Goal: Navigation & Orientation: Understand site structure

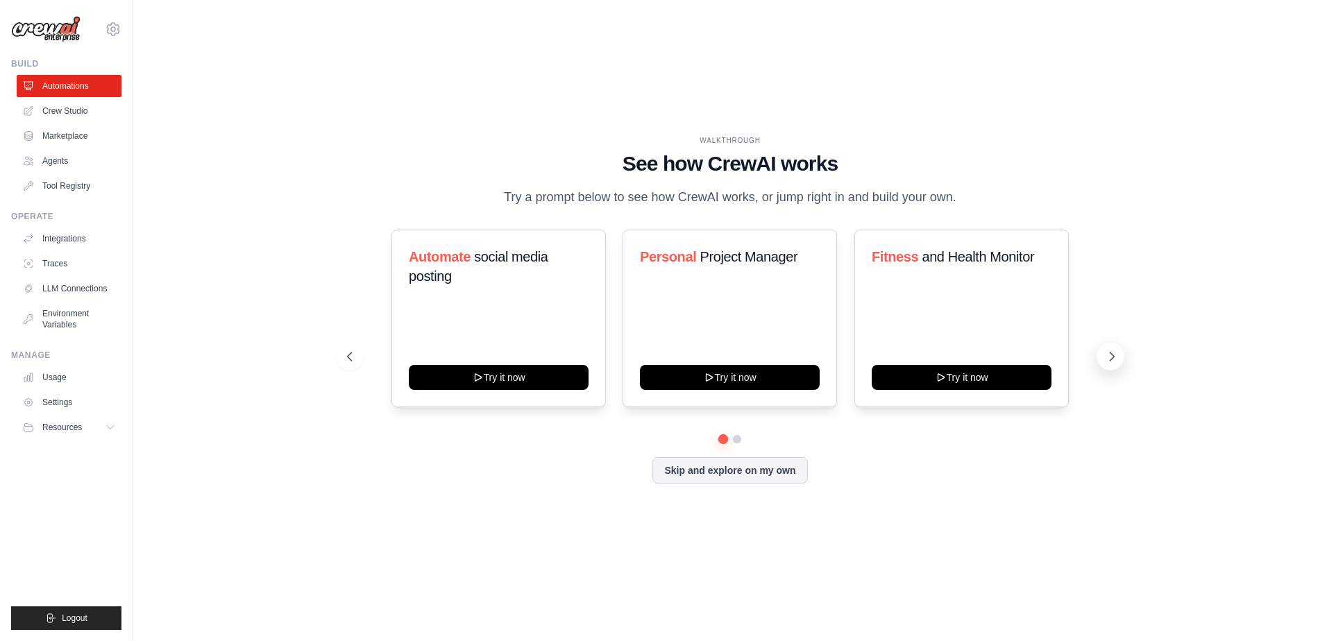
click at [1108, 356] on icon at bounding box center [1112, 357] width 14 height 14
click at [350, 360] on icon at bounding box center [348, 357] width 14 height 14
click at [747, 302] on div "Personal Project Manager Try it now" at bounding box center [729, 319] width 214 height 178
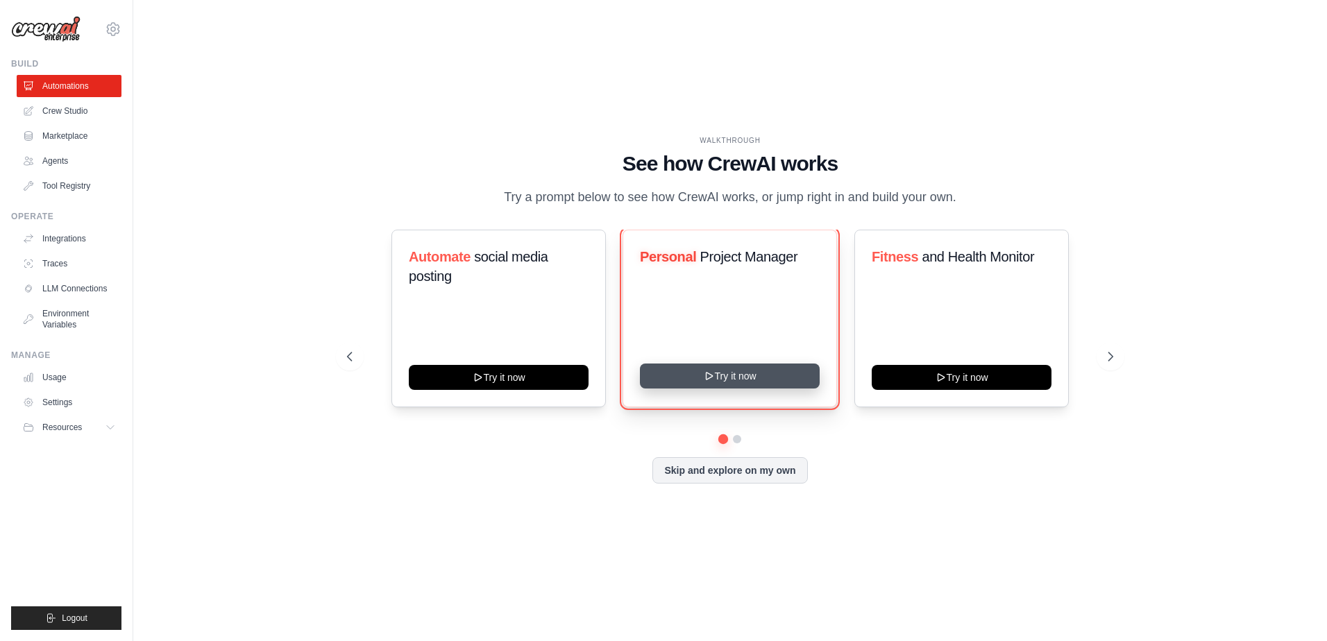
click at [729, 373] on button "Try it now" at bounding box center [730, 376] width 180 height 25
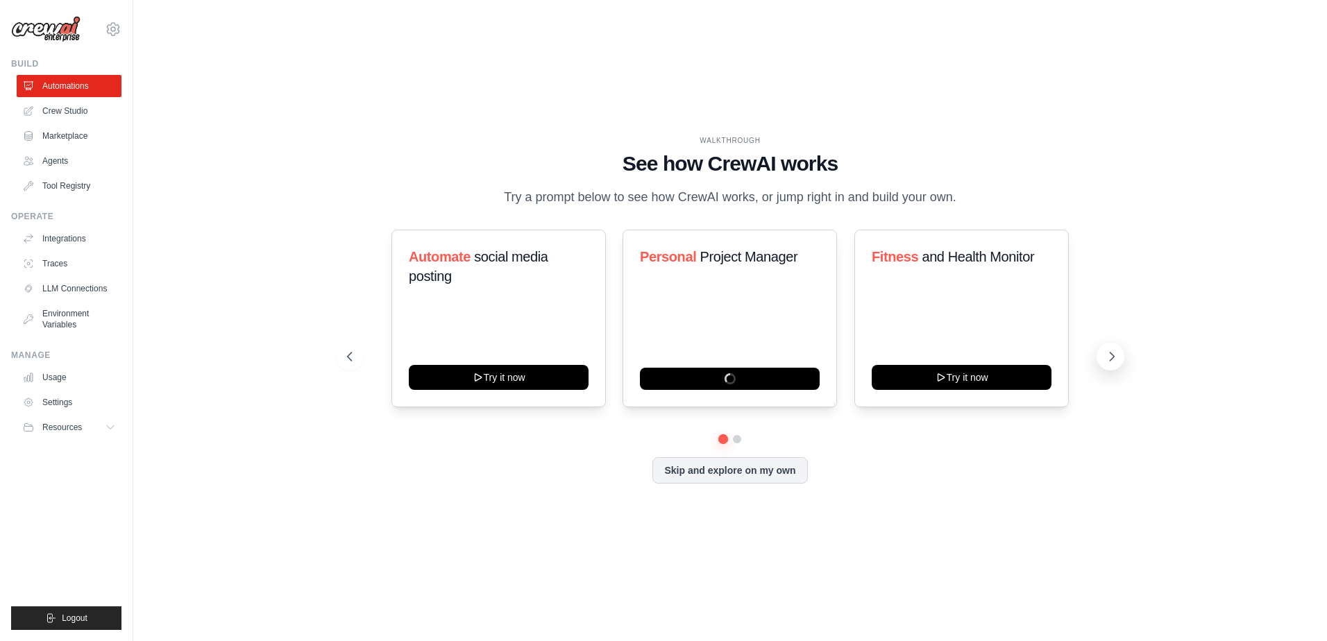
click at [1118, 361] on icon at bounding box center [1112, 357] width 14 height 14
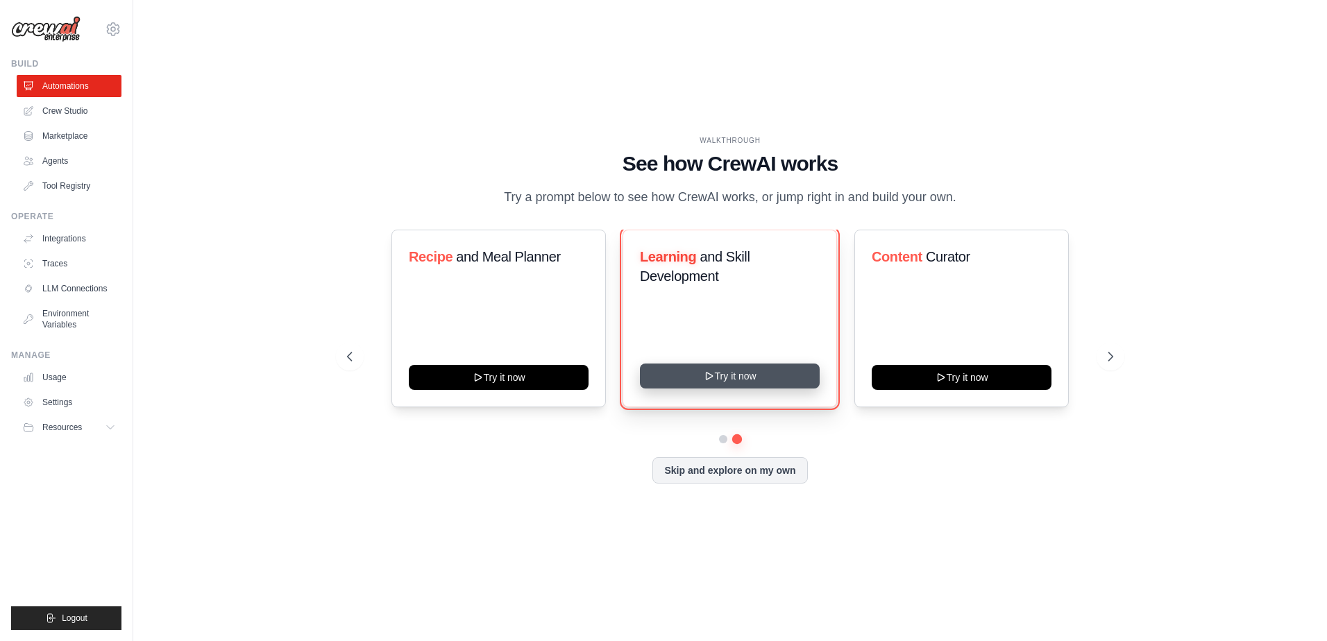
click at [731, 377] on button "Try it now" at bounding box center [730, 376] width 180 height 25
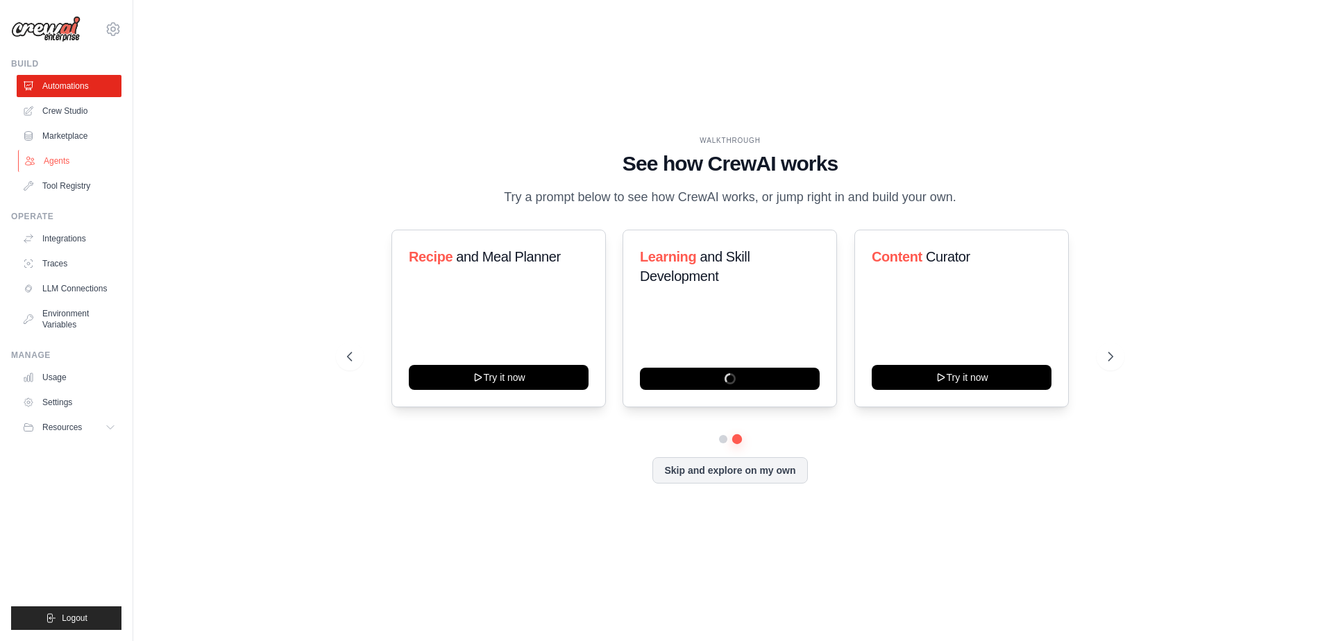
click at [55, 162] on link "Agents" at bounding box center [70, 161] width 105 height 22
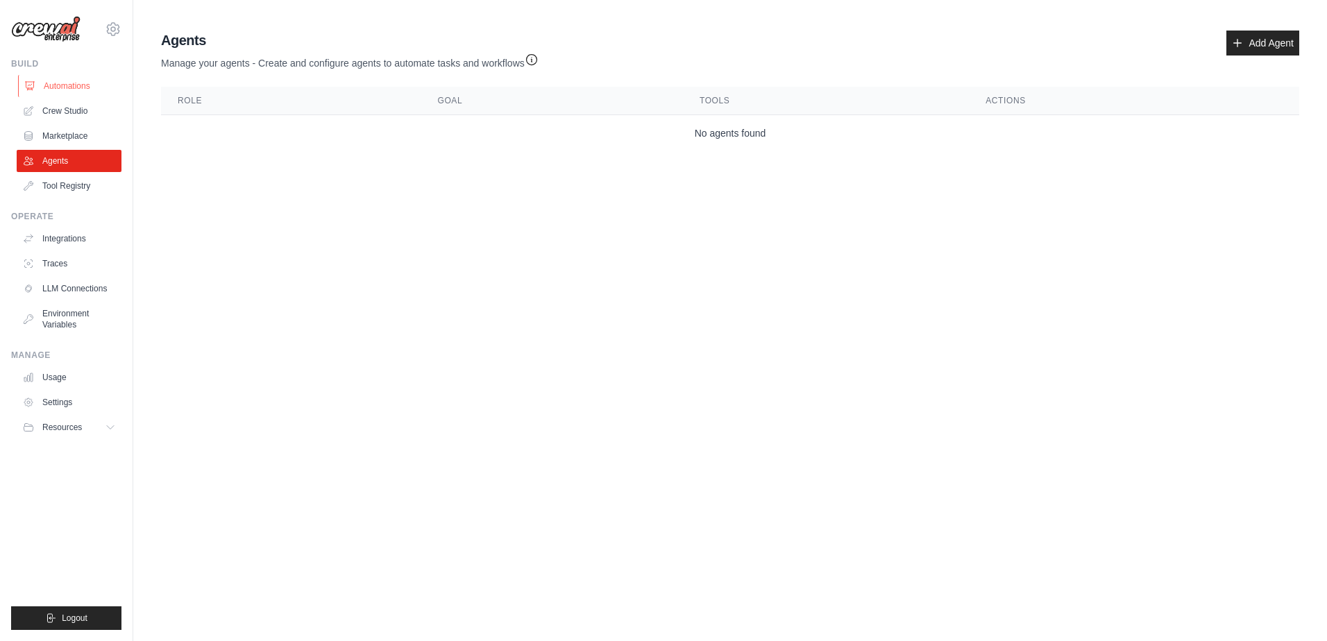
click at [47, 87] on link "Automations" at bounding box center [70, 86] width 105 height 22
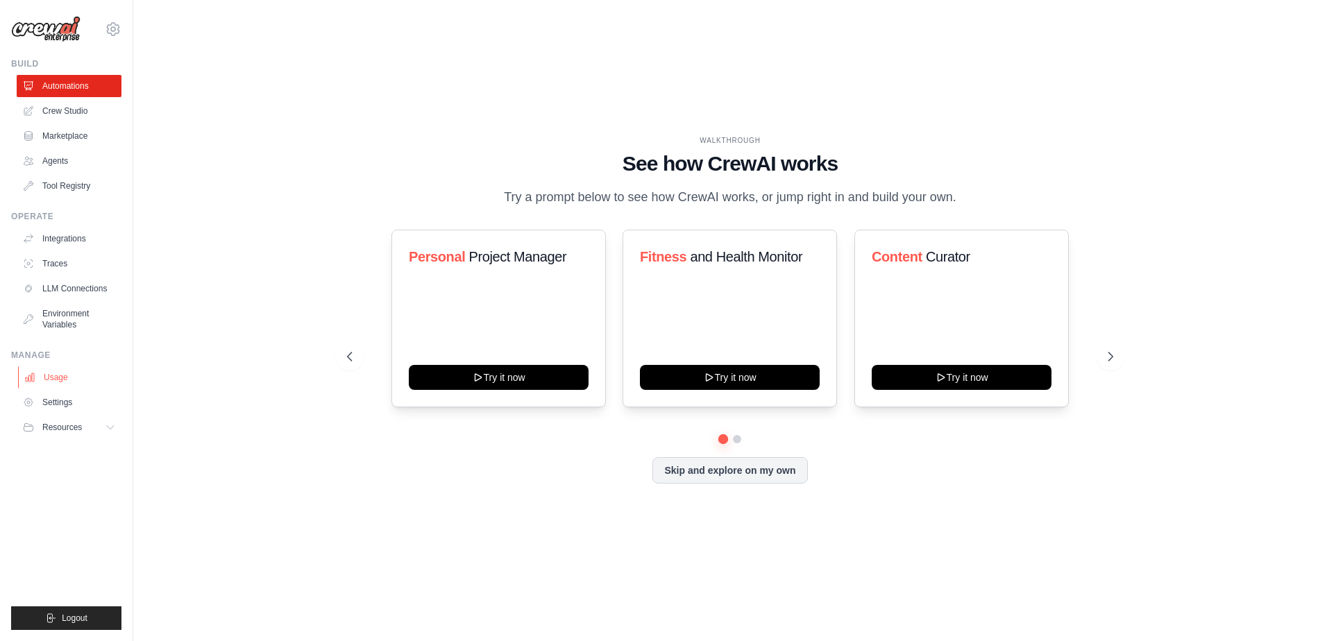
click at [51, 373] on link "Usage" at bounding box center [70, 377] width 105 height 22
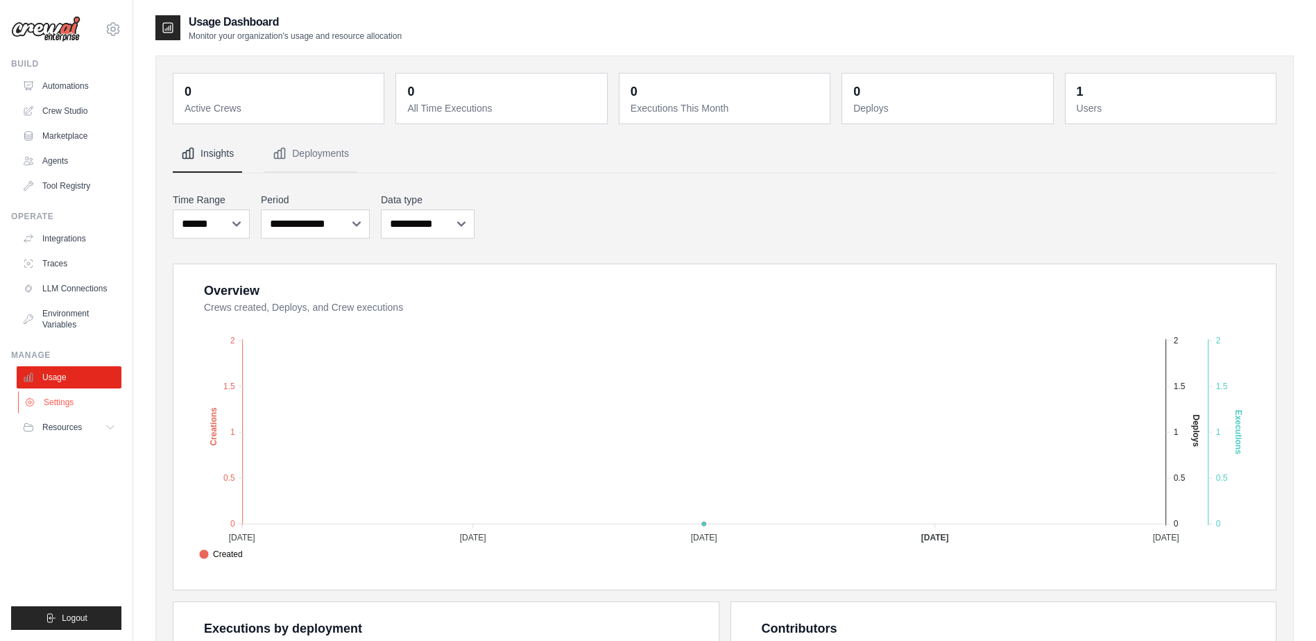
click at [69, 405] on link "Settings" at bounding box center [70, 402] width 105 height 22
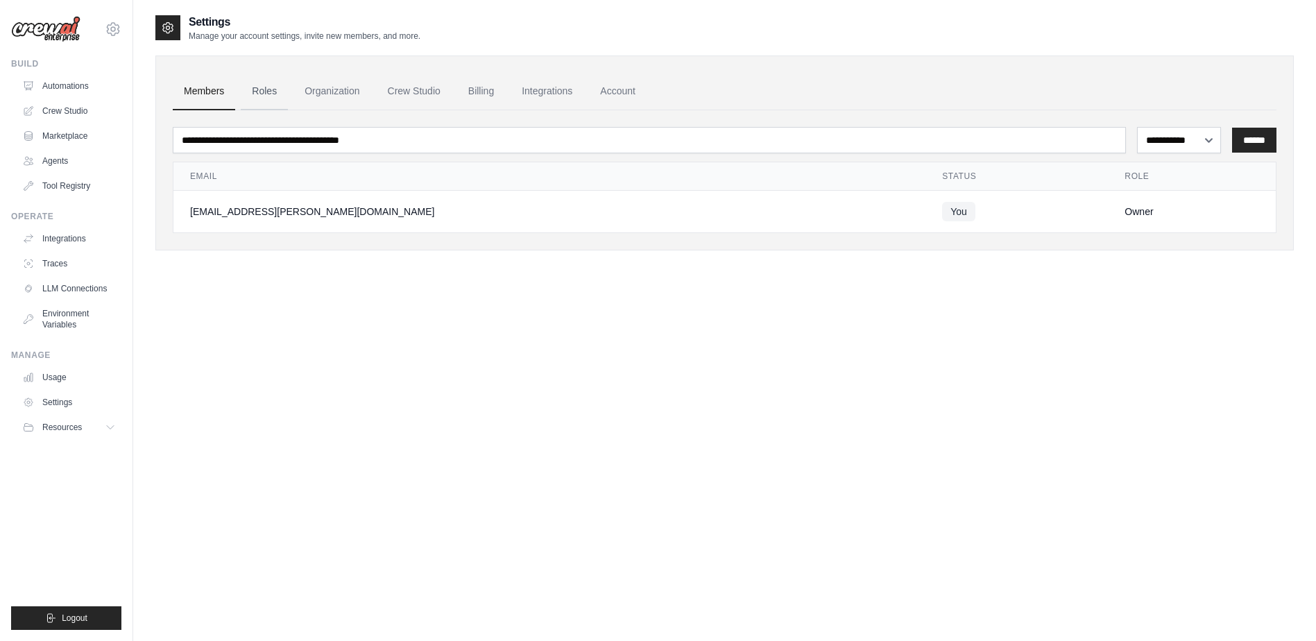
click at [253, 91] on link "Roles" at bounding box center [264, 91] width 47 height 37
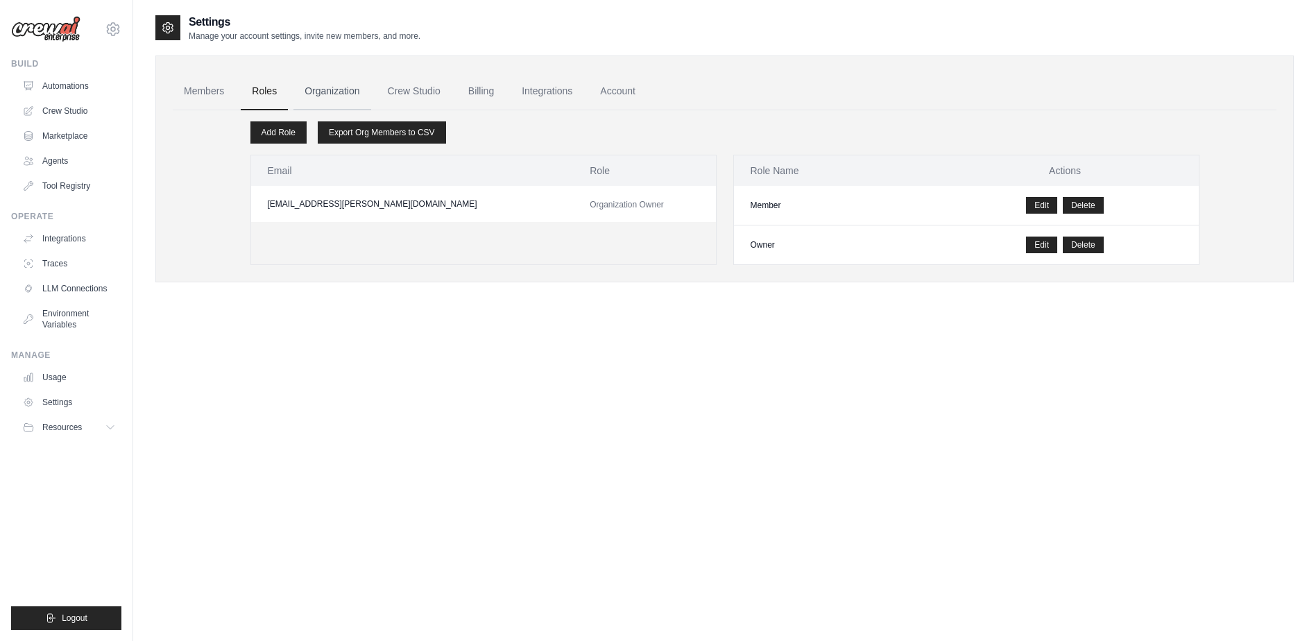
click at [329, 97] on link "Organization" at bounding box center [332, 91] width 77 height 37
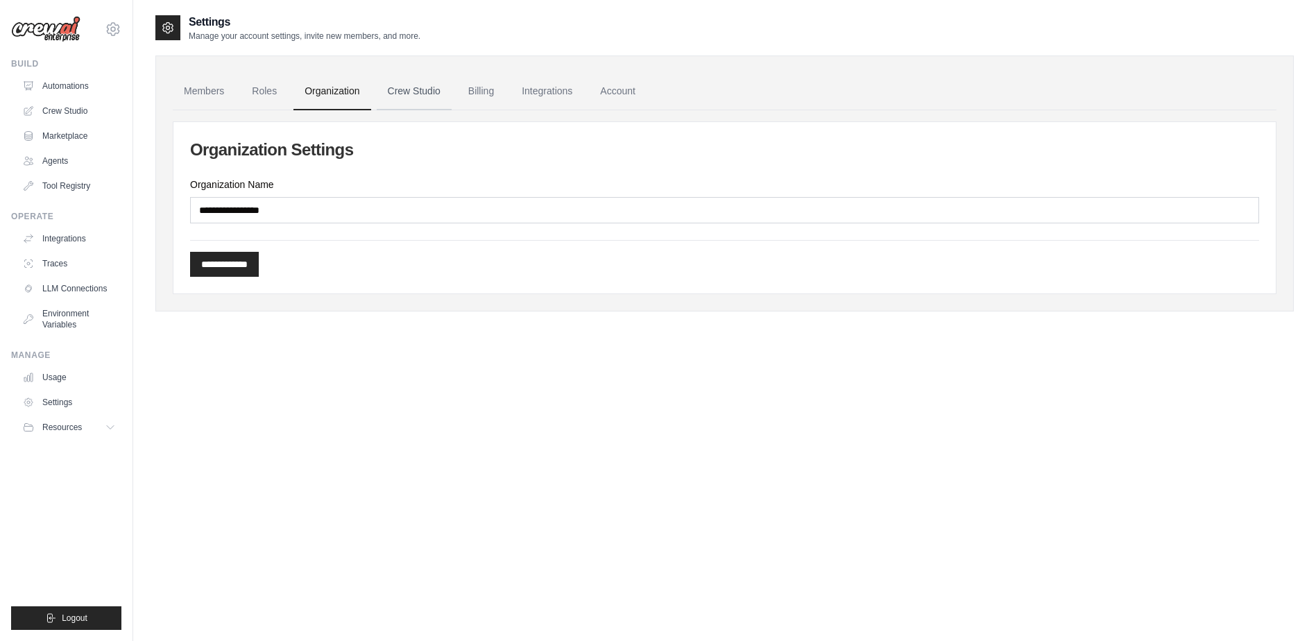
click at [421, 95] on link "Crew Studio" at bounding box center [414, 91] width 75 height 37
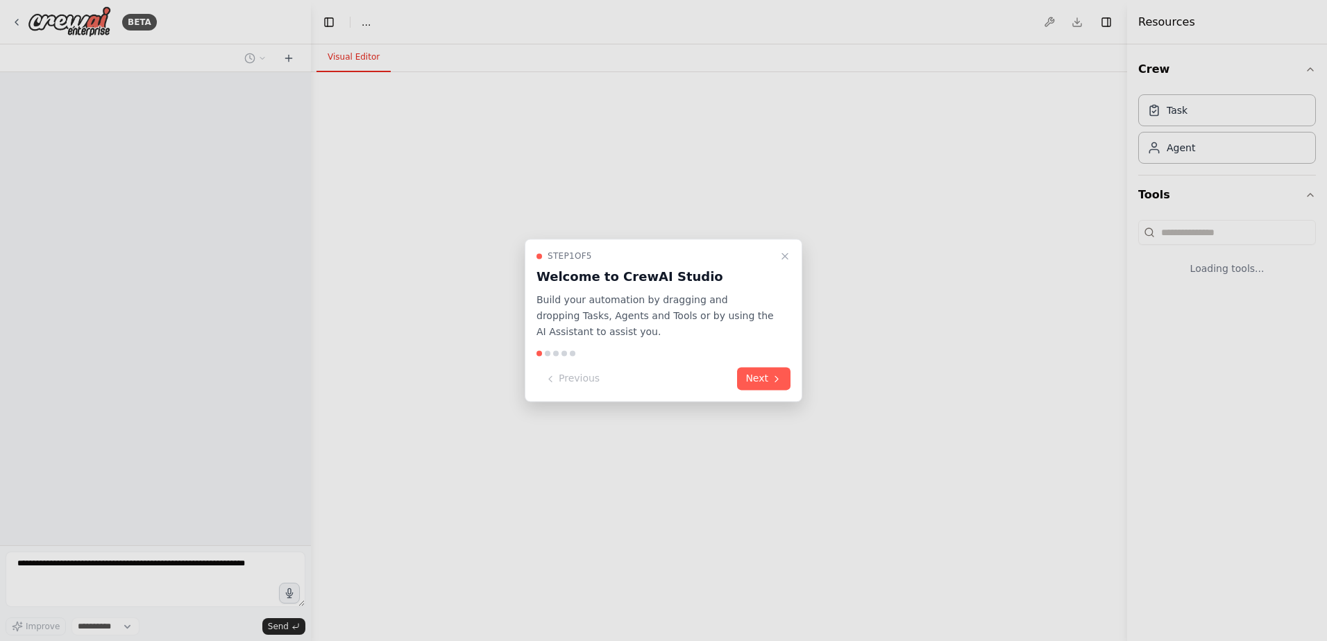
select select "****"
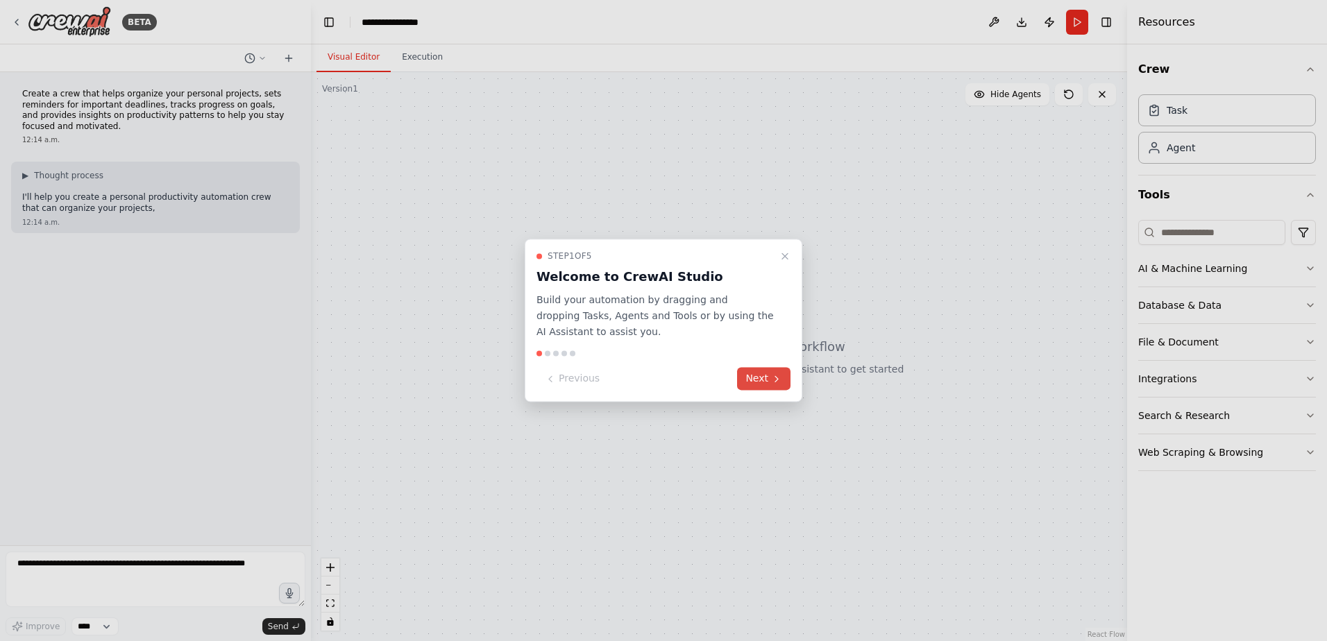
click at [767, 377] on button "Next" at bounding box center [763, 379] width 53 height 23
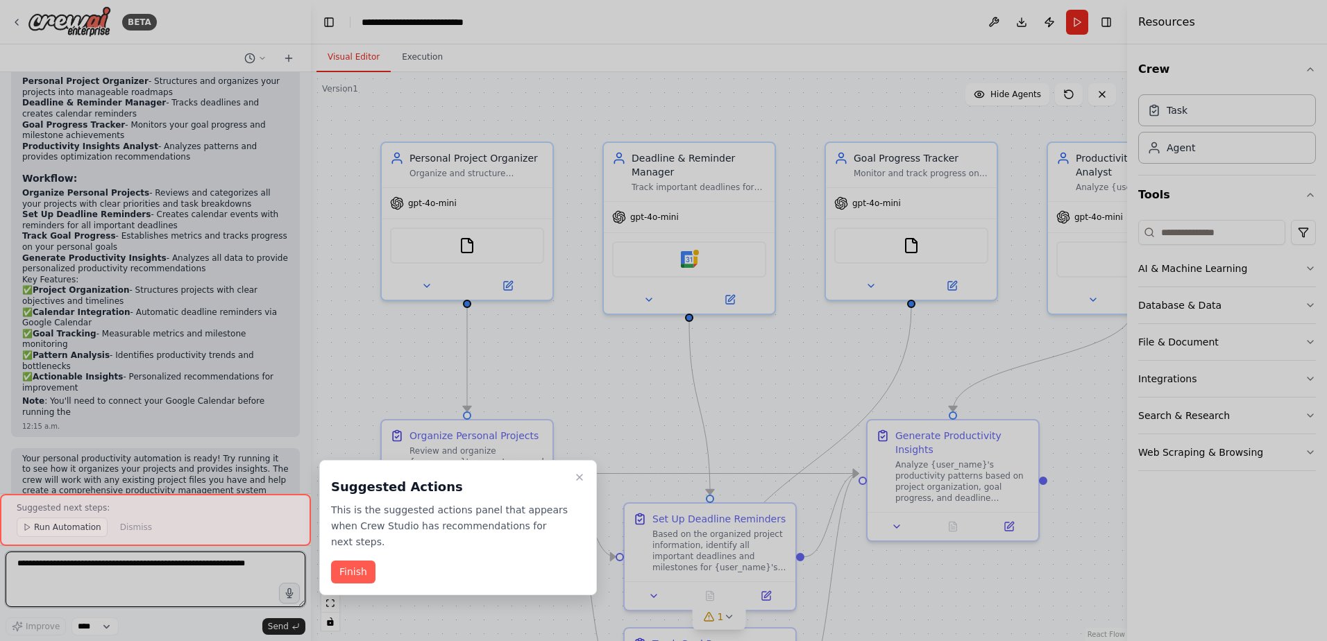
scroll to position [1024, 0]
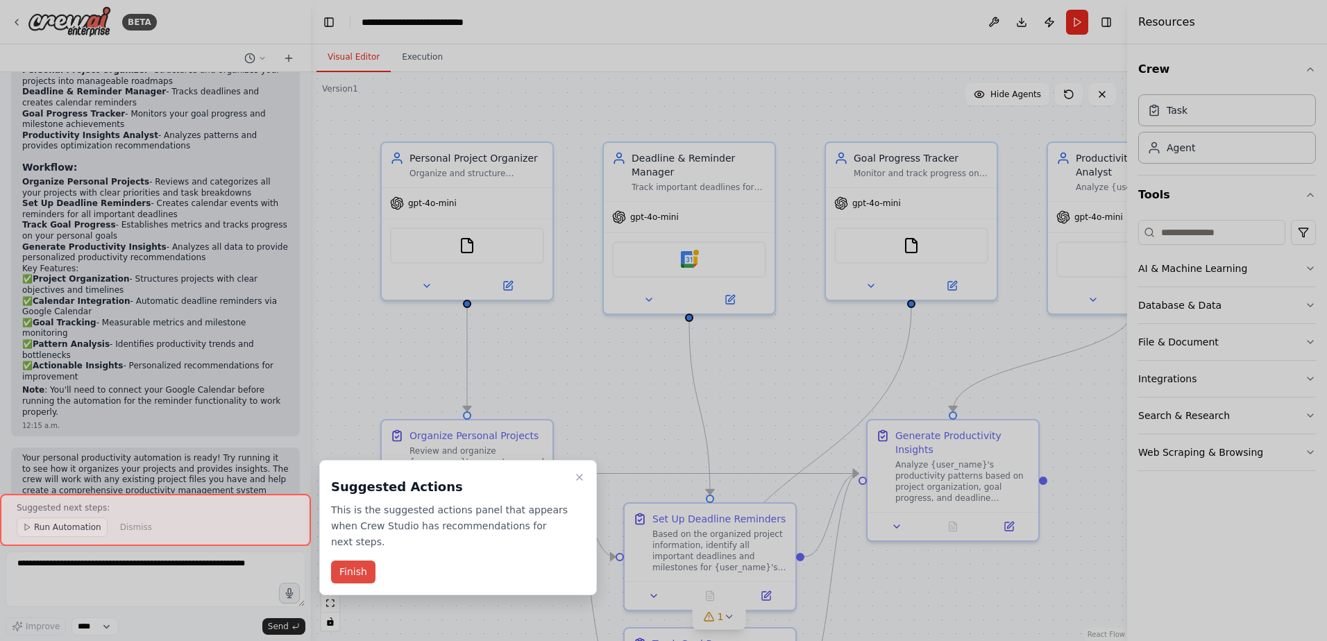
click at [361, 561] on button "Finish" at bounding box center [353, 572] width 44 height 23
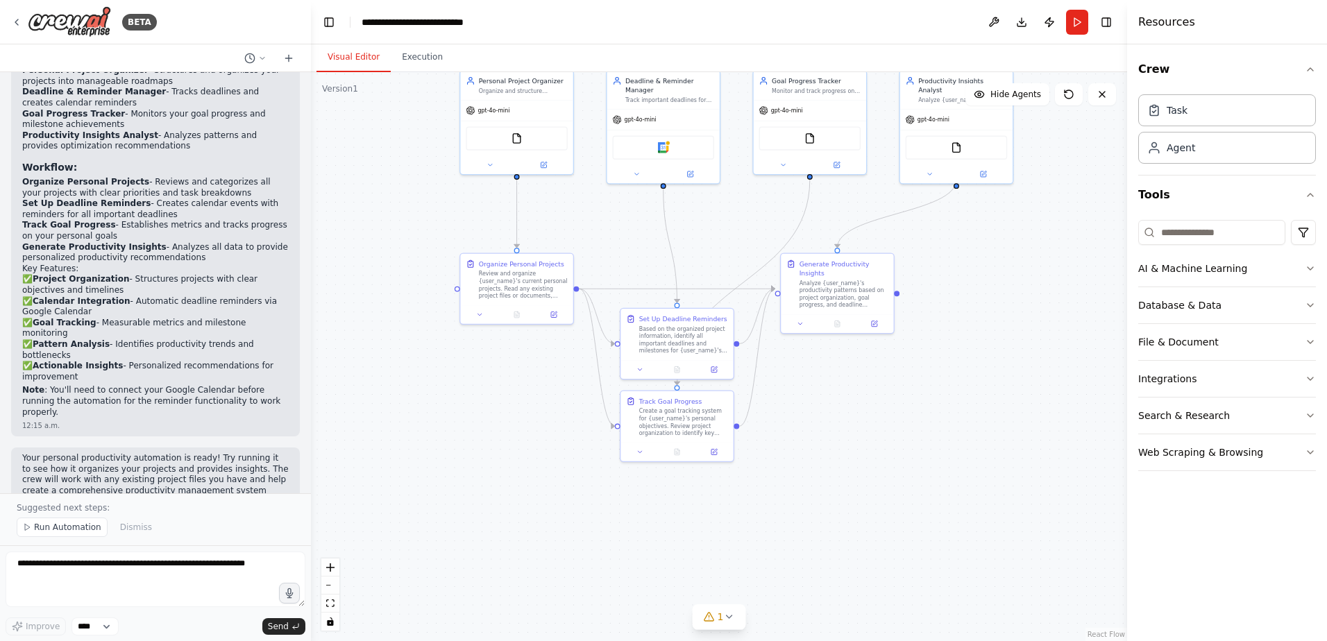
drag, startPoint x: 1038, startPoint y: 476, endPoint x: 1030, endPoint y: 313, distance: 163.3
click at [1030, 313] on div ".deletable-edge-delete-btn { width: 20px; height: 20px; border: 0px solid #ffff…" at bounding box center [719, 356] width 816 height 569
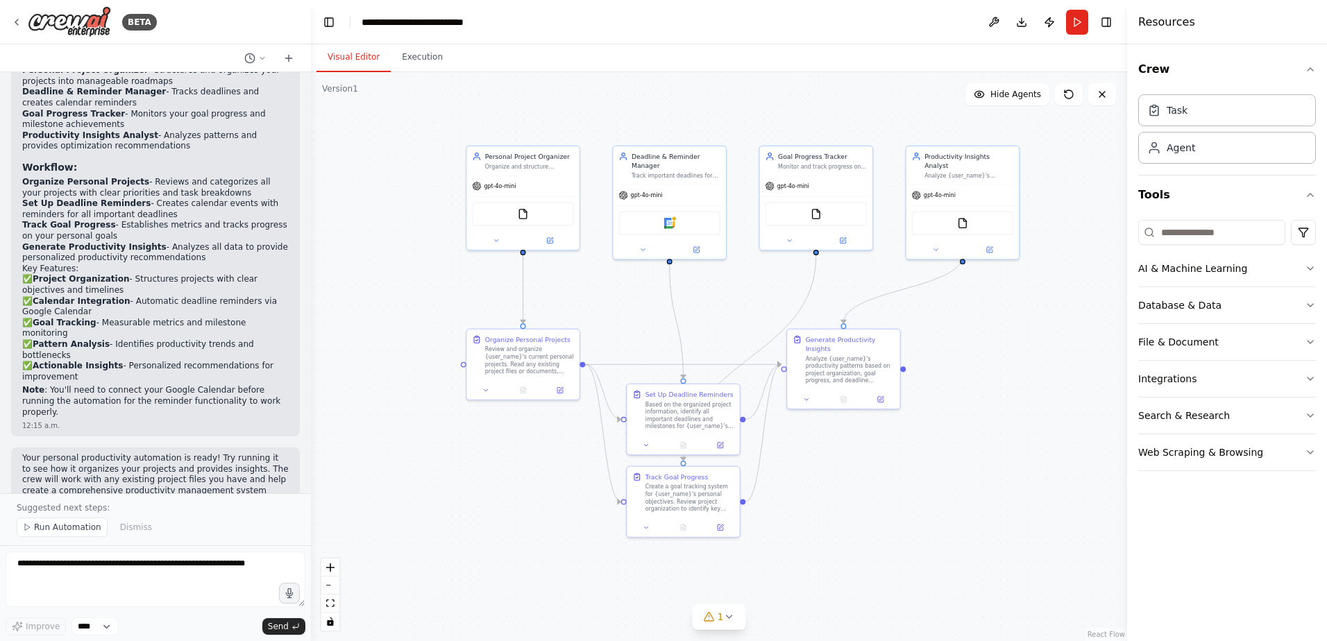
drag, startPoint x: 577, startPoint y: 486, endPoint x: 583, endPoint y: 562, distance: 75.9
click at [583, 562] on div ".deletable-edge-delete-btn { width: 20px; height: 20px; border: 0px solid #ffff…" at bounding box center [719, 356] width 816 height 569
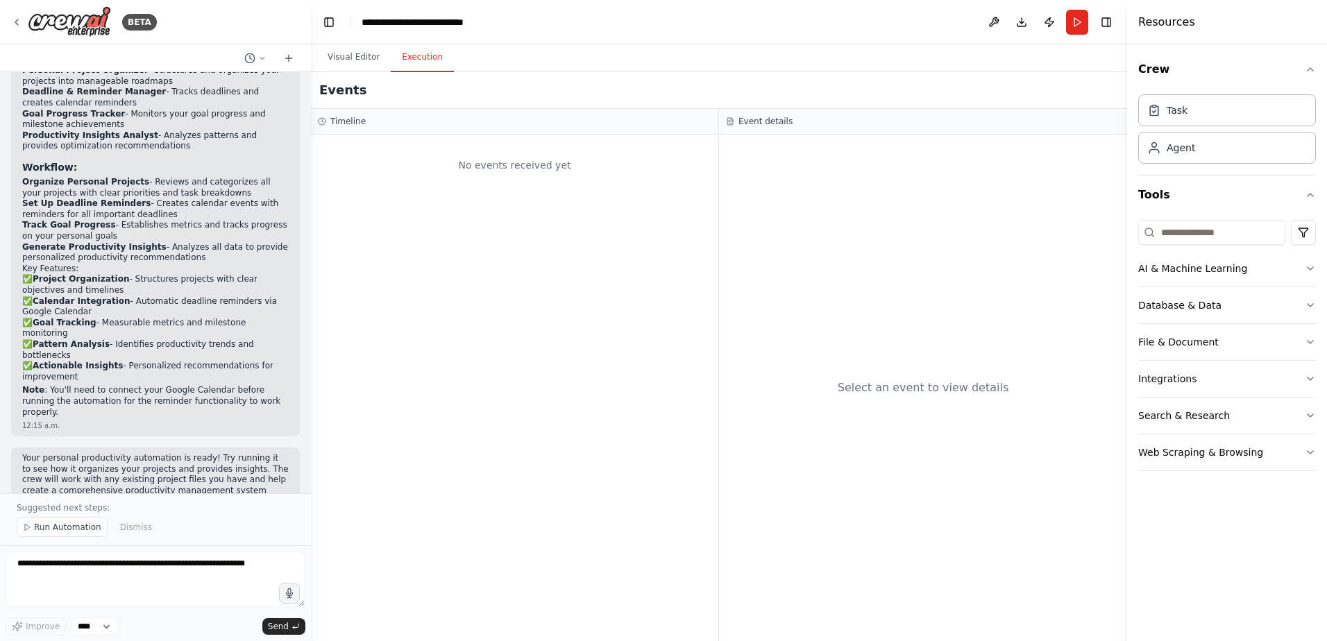
click at [414, 64] on button "Execution" at bounding box center [422, 57] width 63 height 29
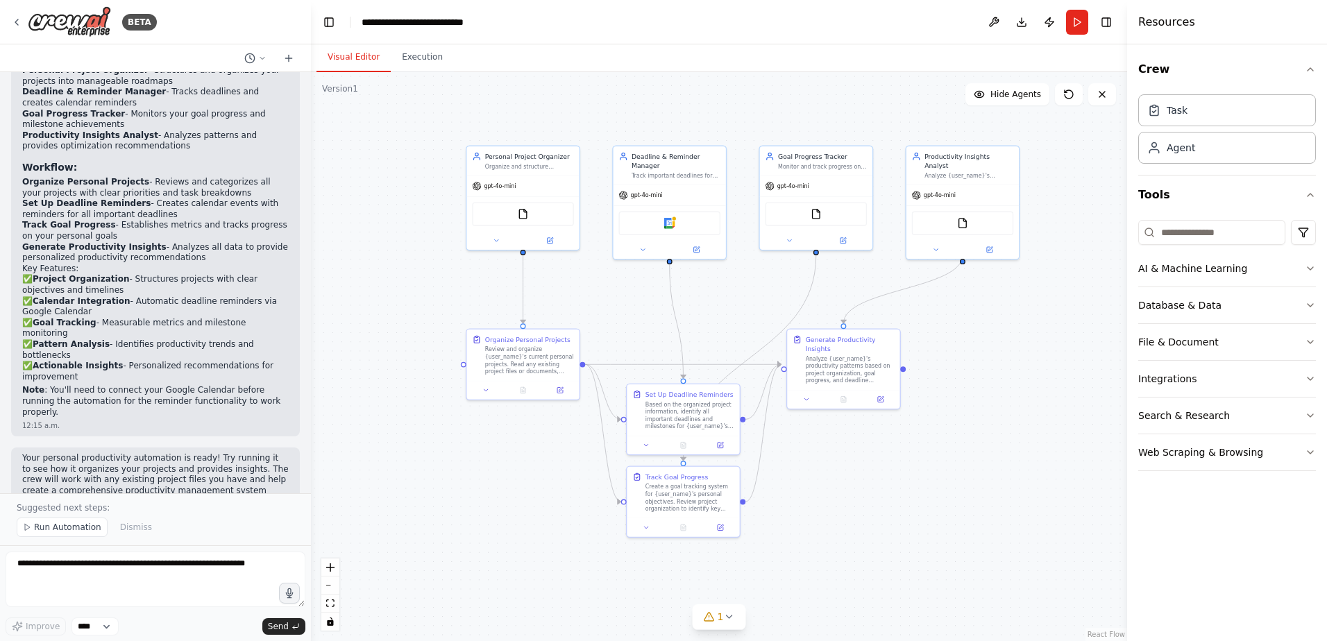
click at [343, 64] on button "Visual Editor" at bounding box center [353, 57] width 74 height 29
click at [1028, 97] on span "Hide Agents" at bounding box center [1015, 94] width 51 height 11
click at [1028, 97] on span "Show Agents" at bounding box center [1014, 94] width 54 height 11
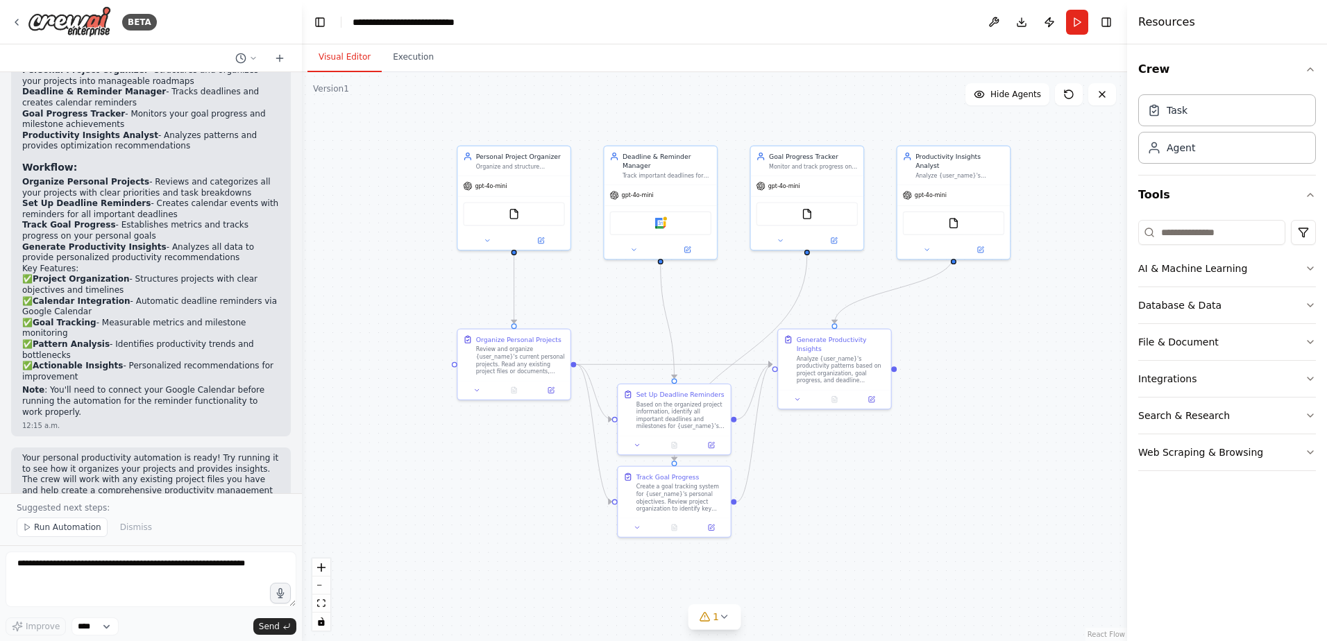
drag, startPoint x: 306, startPoint y: 439, endPoint x: 302, endPoint y: 233, distance: 206.2
click at [302, 233] on div "BETA Create a crew that helps organize your personal projects, sets reminders f…" at bounding box center [663, 320] width 1327 height 641
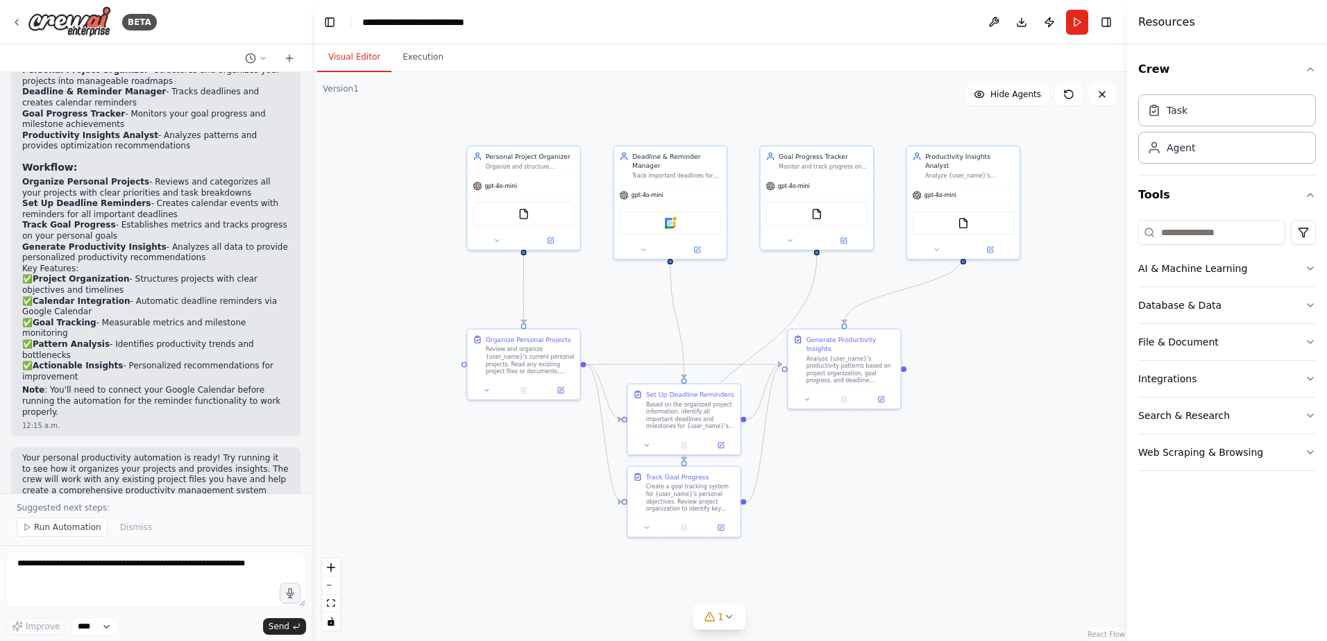
drag, startPoint x: 298, startPoint y: 405, endPoint x: 312, endPoint y: 385, distance: 24.4
click at [312, 385] on div "BETA Create a crew that helps organize your personal projects, sets reminders f…" at bounding box center [663, 320] width 1327 height 641
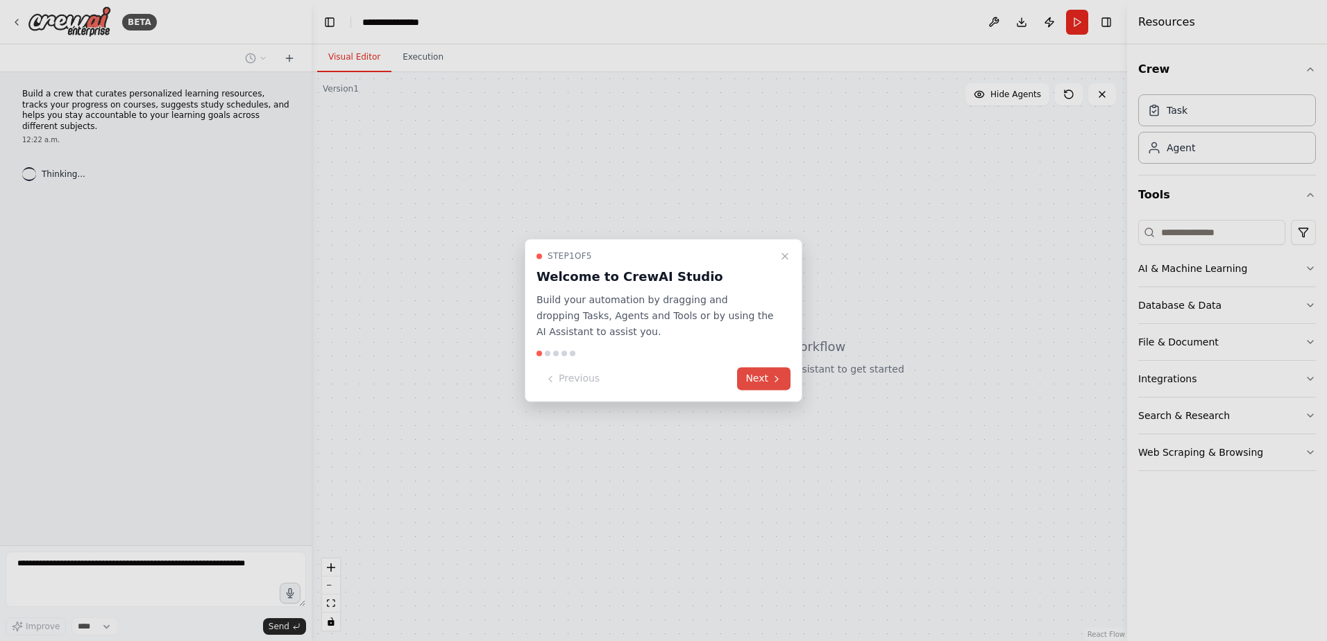
click at [772, 376] on icon at bounding box center [776, 378] width 11 height 11
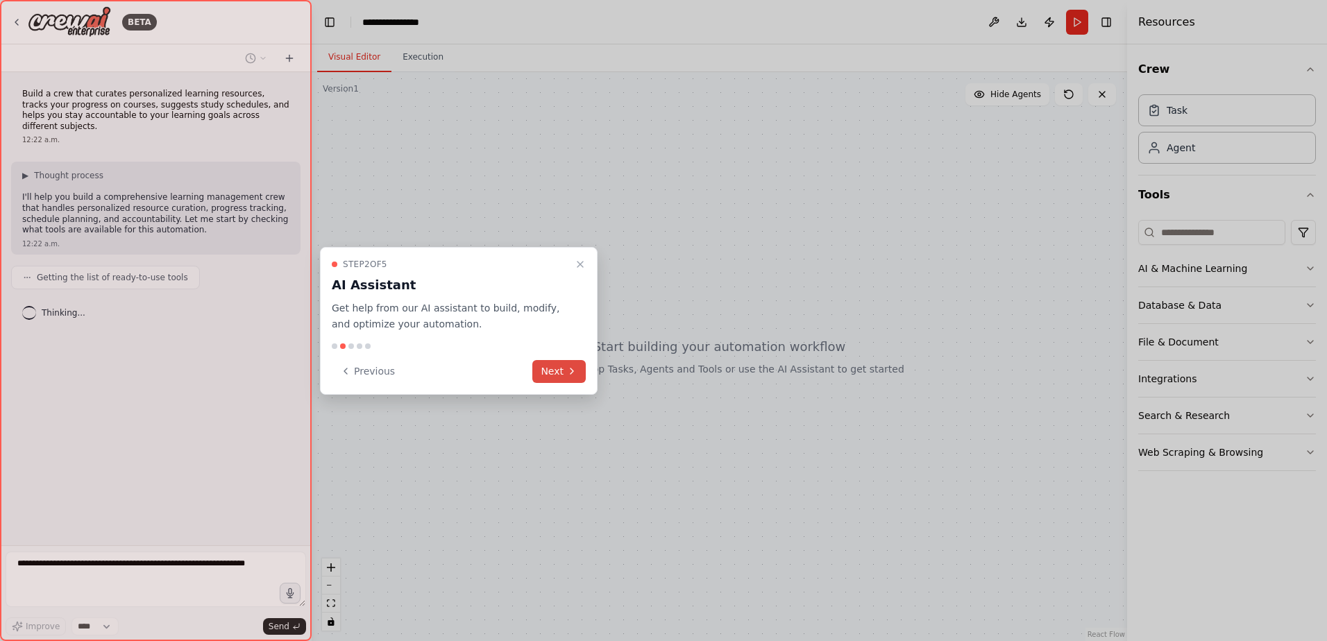
click at [554, 373] on button "Next" at bounding box center [558, 371] width 53 height 23
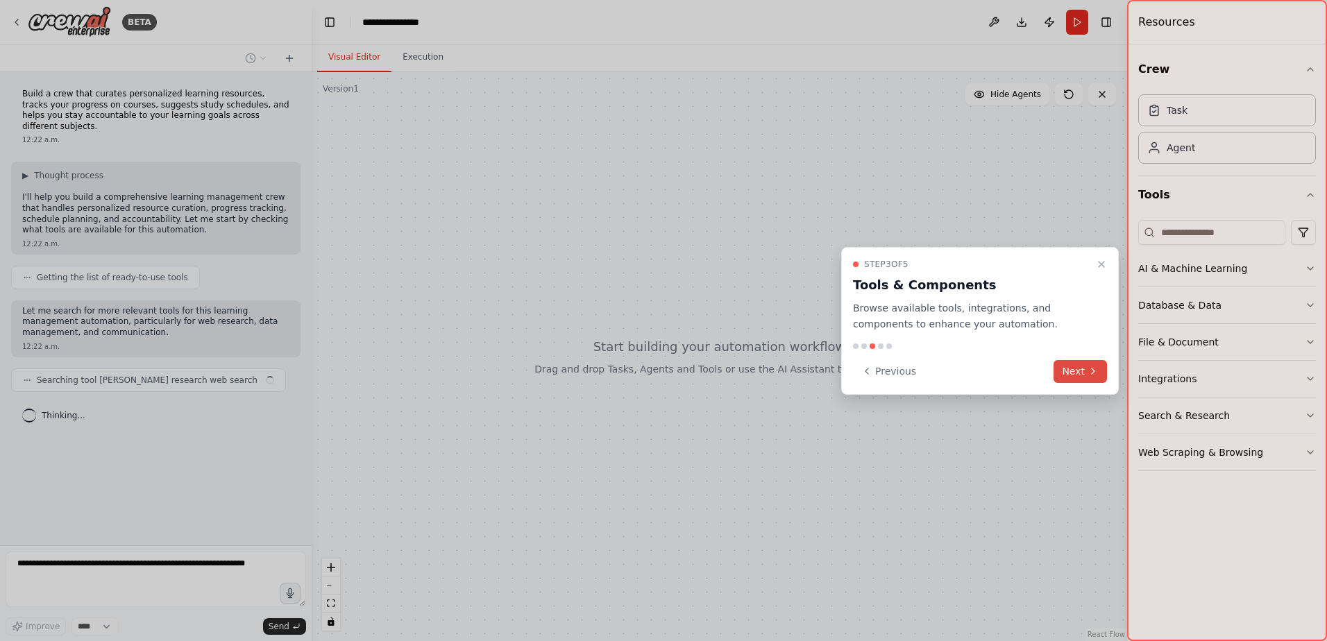
click at [1092, 372] on icon at bounding box center [1092, 371] width 11 height 11
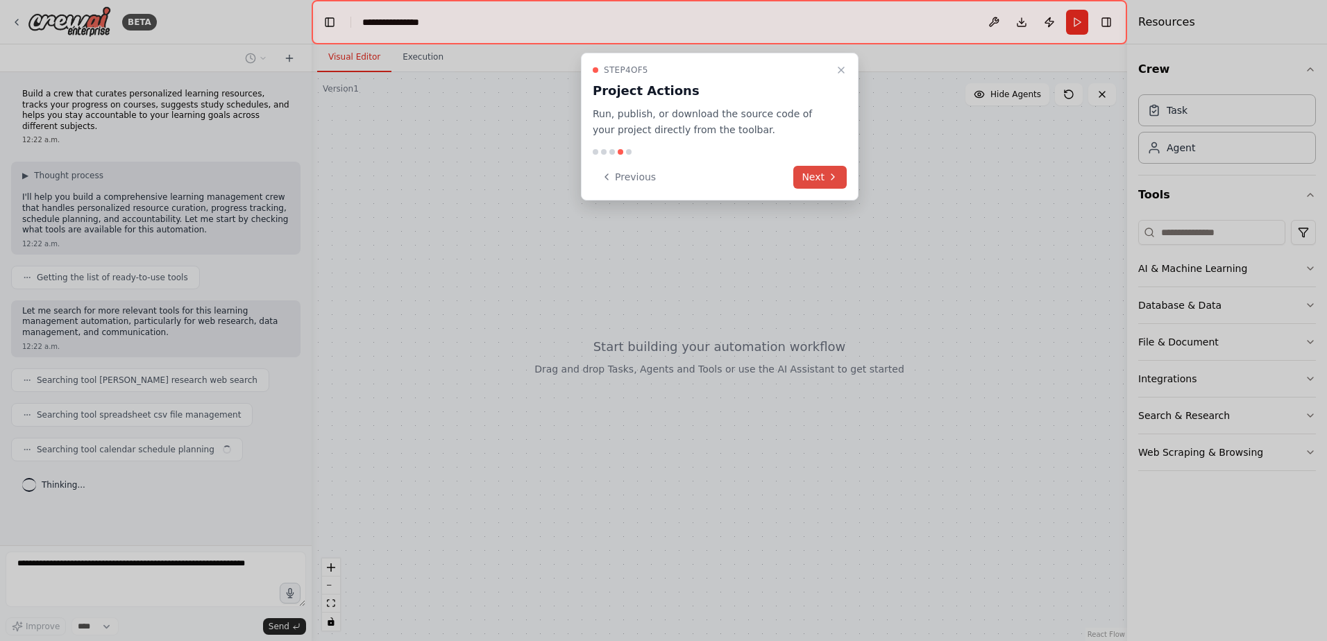
click at [834, 168] on button "Next" at bounding box center [819, 177] width 53 height 23
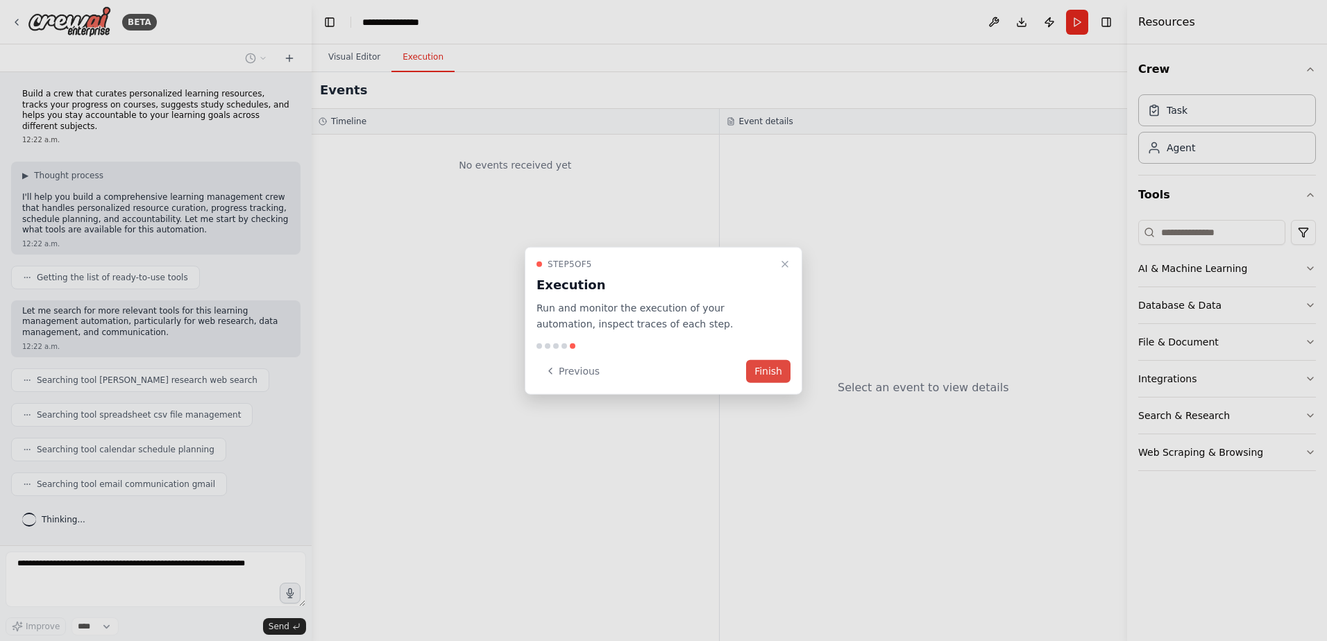
click at [771, 377] on button "Finish" at bounding box center [768, 370] width 44 height 23
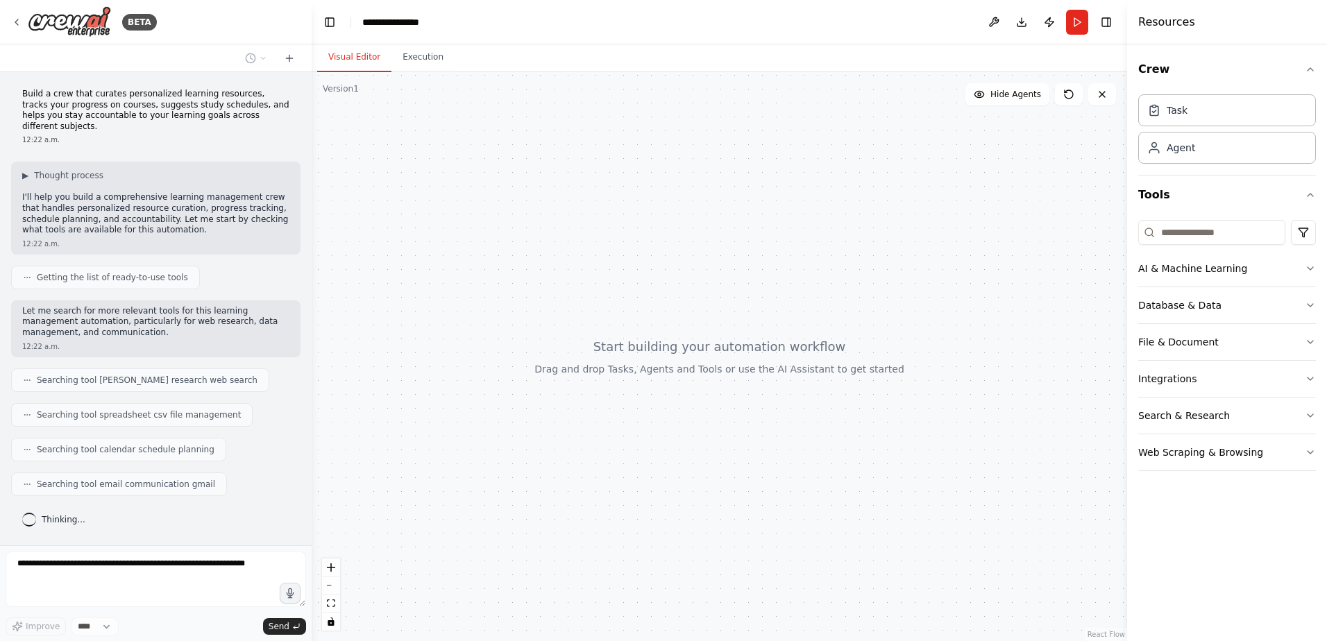
drag, startPoint x: 476, startPoint y: 403, endPoint x: 621, endPoint y: 291, distance: 183.5
click at [634, 289] on div at bounding box center [719, 356] width 815 height 569
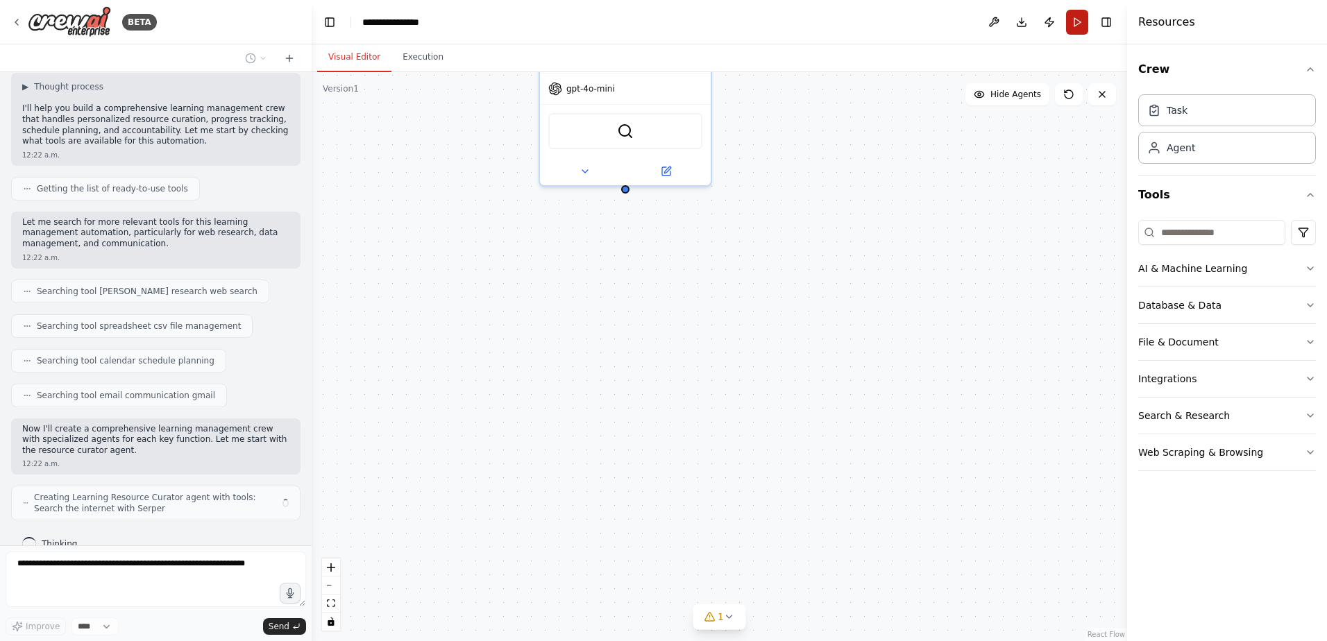
scroll to position [100, 0]
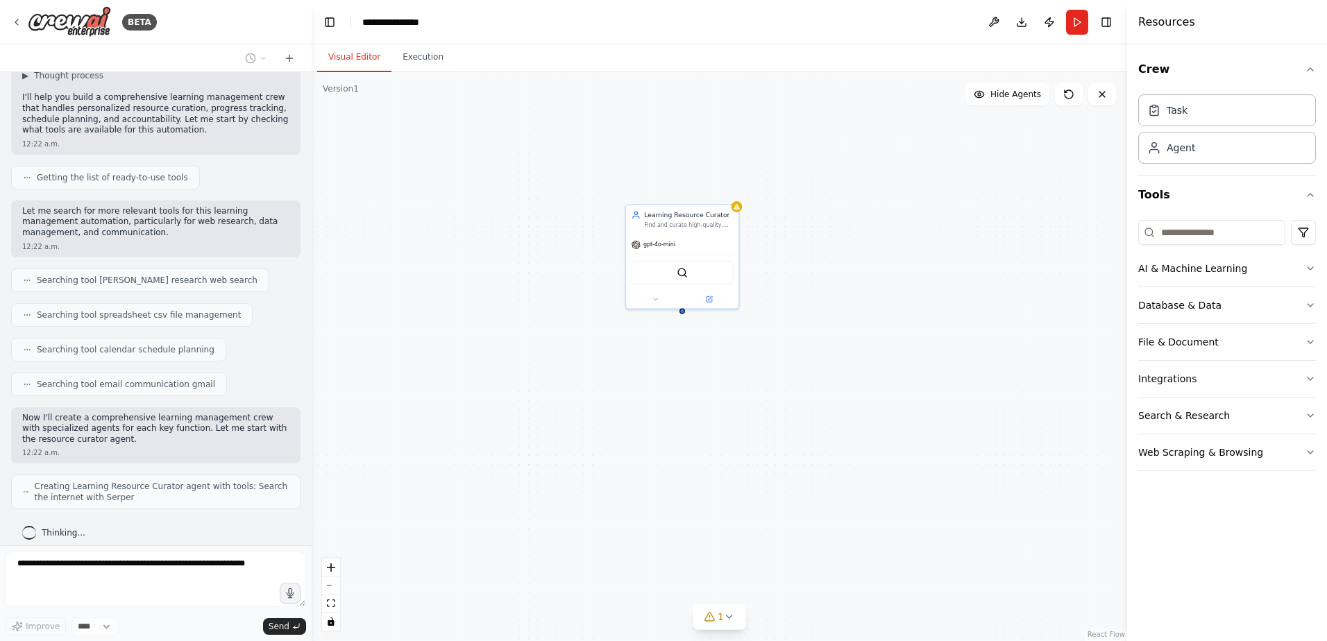
drag, startPoint x: 744, startPoint y: 248, endPoint x: 771, endPoint y: 357, distance: 112.3
click at [771, 357] on div "Learning Resource Curator Find and curate high-quality, personalized learning r…" at bounding box center [719, 356] width 815 height 569
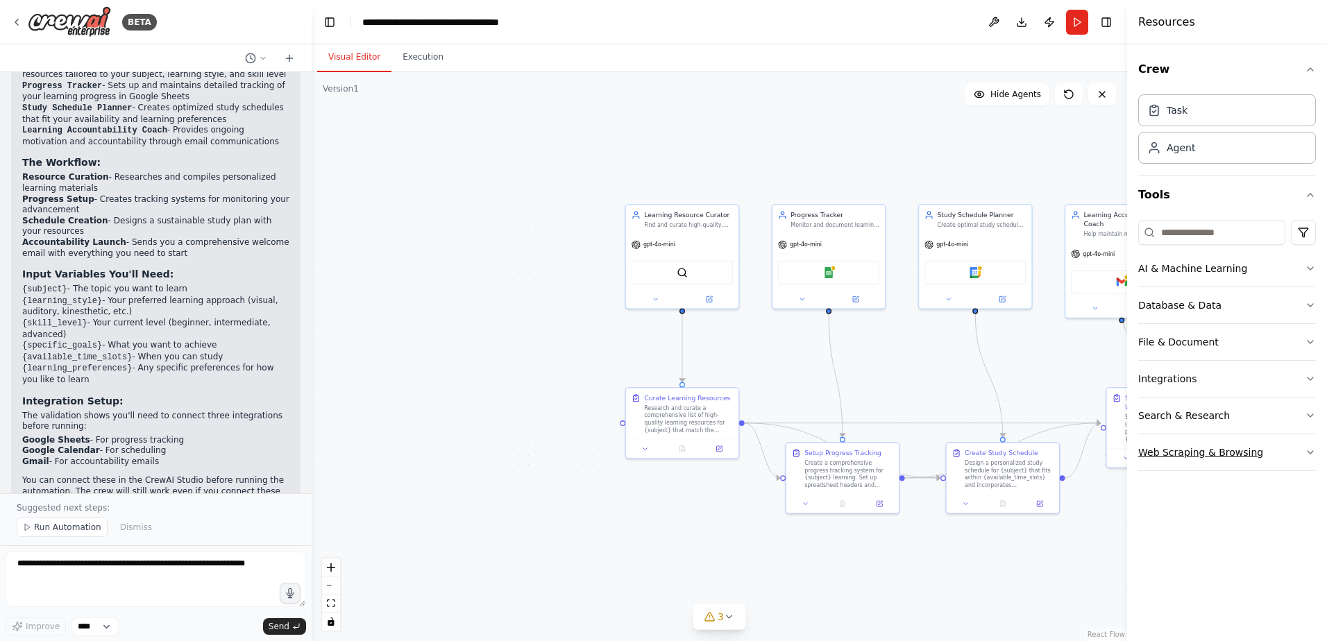
scroll to position [1153, 0]
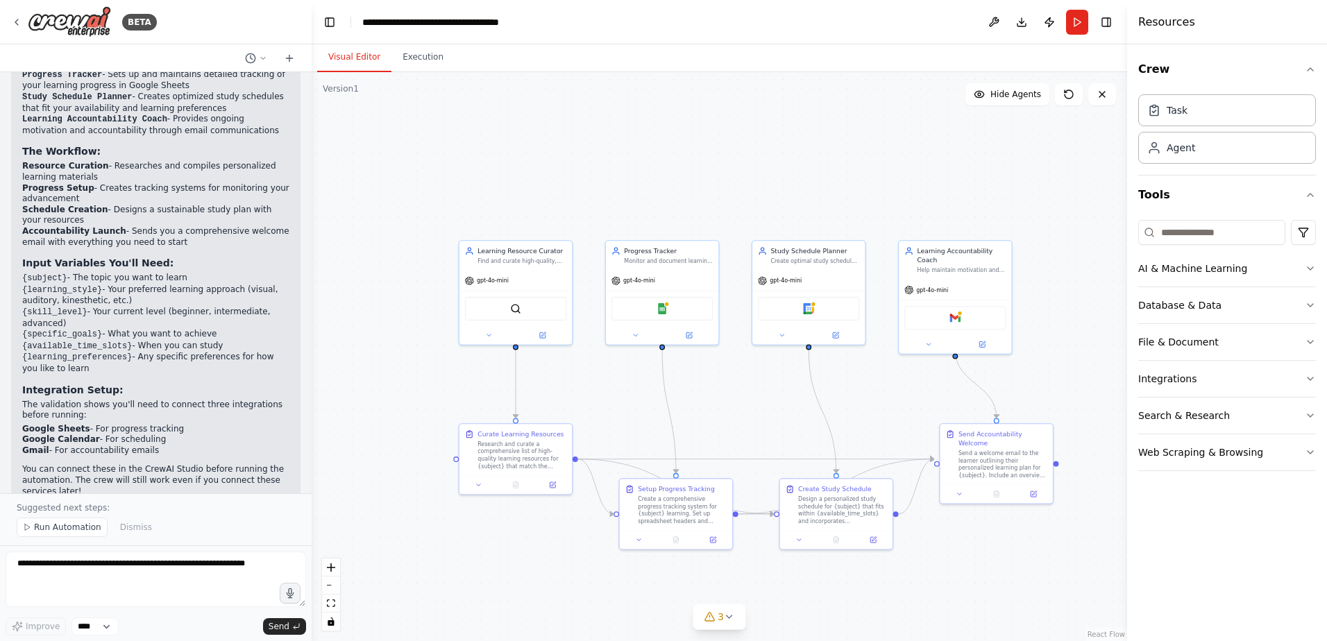
drag, startPoint x: 882, startPoint y: 372, endPoint x: 715, endPoint y: 408, distance: 170.4
click at [715, 408] on div ".deletable-edge-delete-btn { width: 20px; height: 20px; border: 0px solid #ffff…" at bounding box center [719, 356] width 815 height 569
drag, startPoint x: 884, startPoint y: 187, endPoint x: 765, endPoint y: 124, distance: 134.8
click at [765, 124] on div "Goal of the agent" at bounding box center [787, 123] width 89 height 8
click at [1073, 193] on div ".deletable-edge-delete-btn { width: 20px; height: 20px; border: 0px solid #ffff…" at bounding box center [719, 356] width 815 height 569
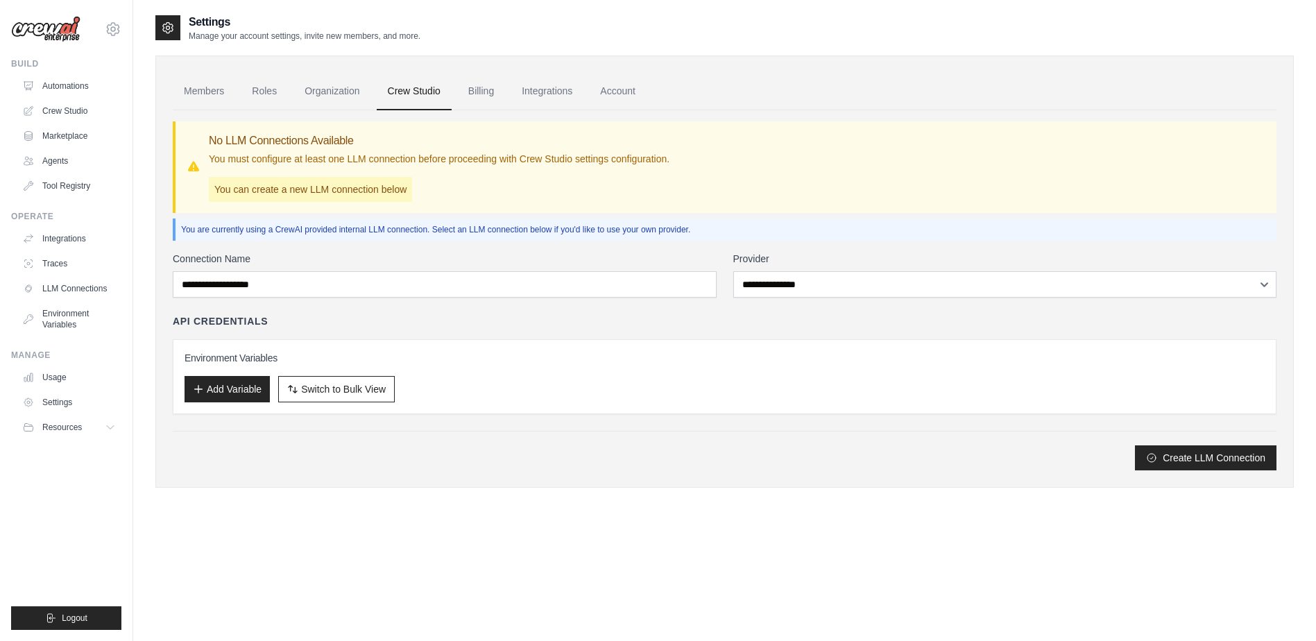
click at [489, 101] on link "Billing" at bounding box center [481, 91] width 48 height 37
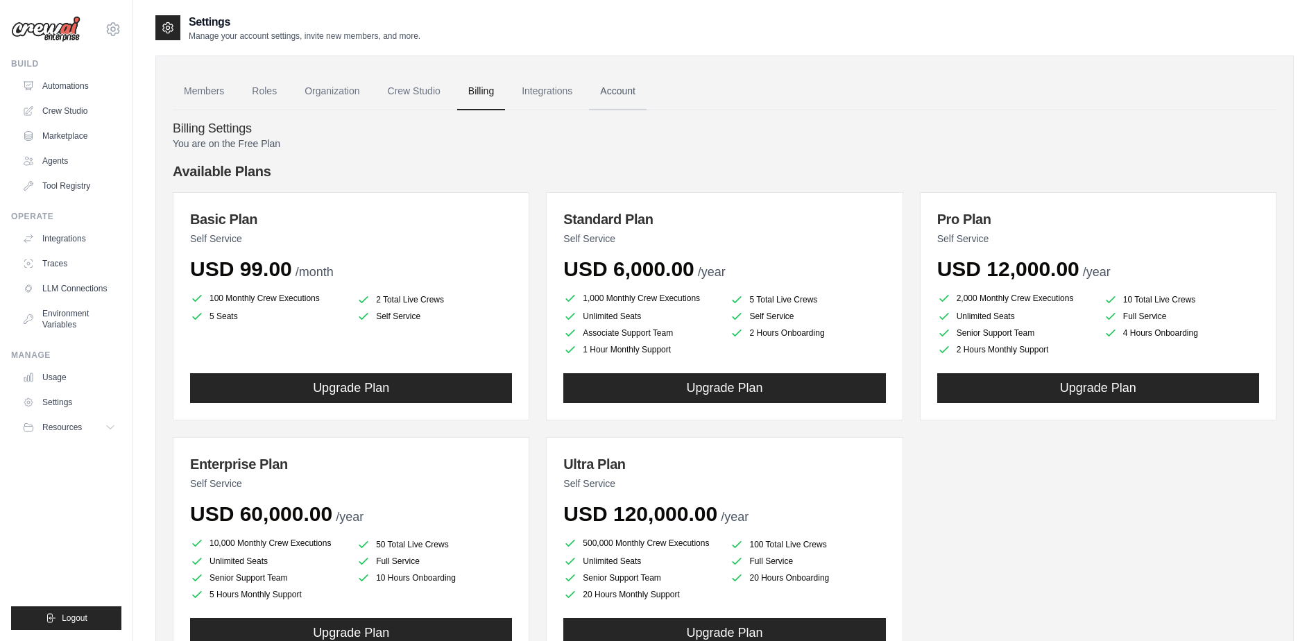
click at [625, 96] on link "Account" at bounding box center [618, 91] width 58 height 37
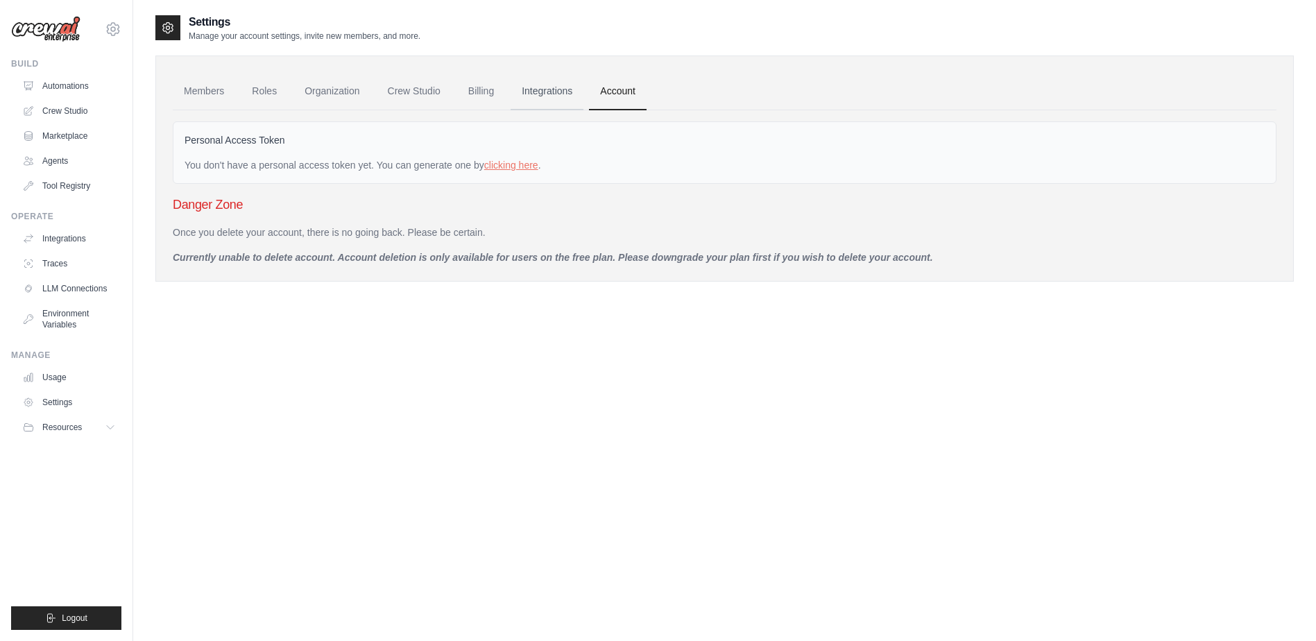
click at [555, 92] on link "Integrations" at bounding box center [547, 91] width 73 height 37
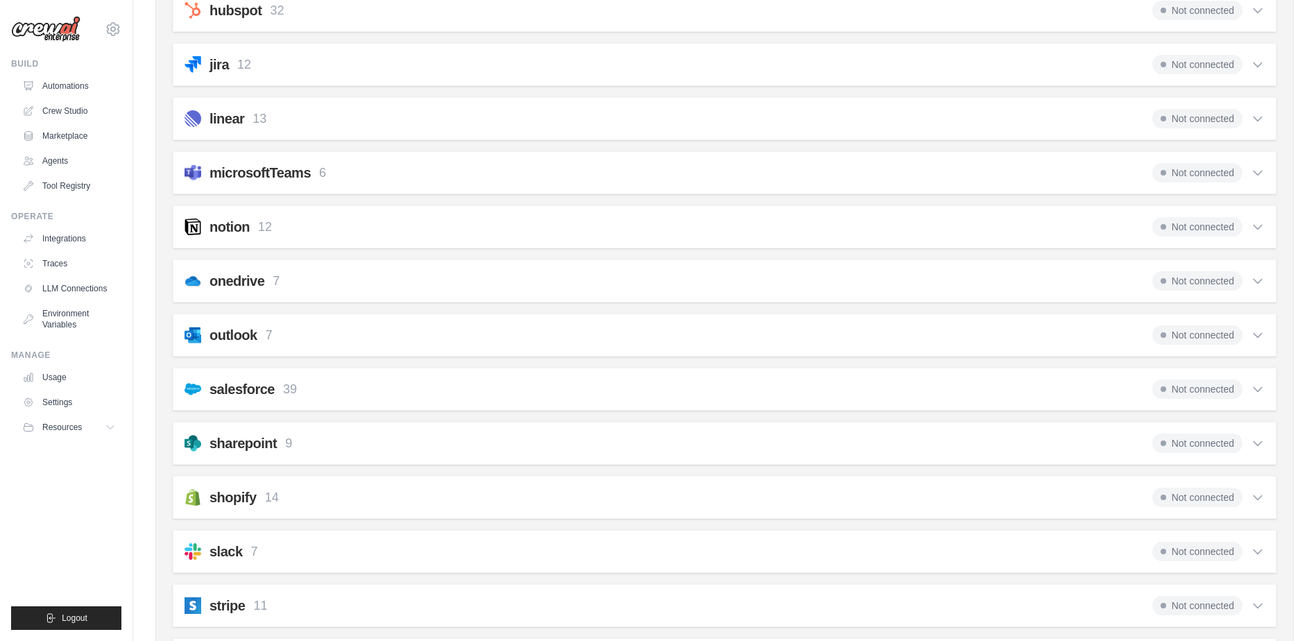
scroll to position [694, 0]
